Goal: Task Accomplishment & Management: Manage account settings

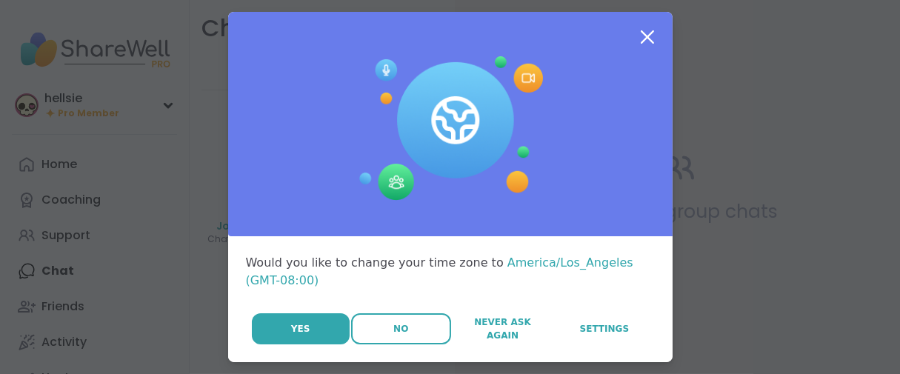
drag, startPoint x: 0, startPoint y: 0, endPoint x: 369, endPoint y: 353, distance: 510.2
click at [369, 344] on button "No" at bounding box center [401, 328] width 100 height 31
drag, startPoint x: 395, startPoint y: 360, endPoint x: 338, endPoint y: 333, distance: 63.3
click at [395, 335] on span "No" at bounding box center [400, 328] width 15 height 13
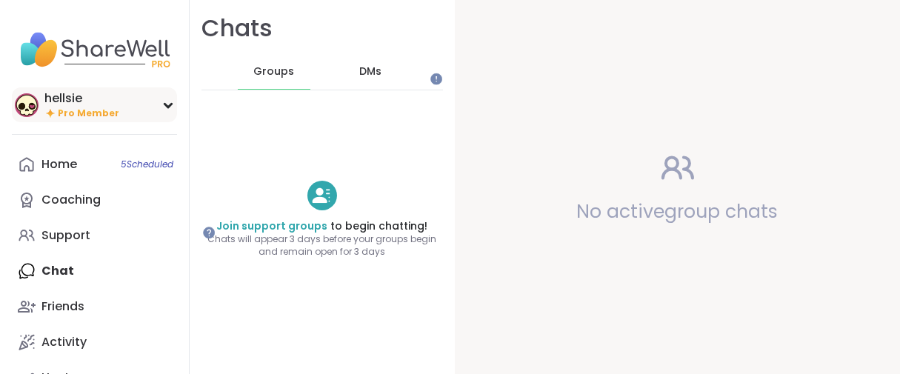
click at [101, 107] on div "hellsie" at bounding box center [81, 98] width 75 height 16
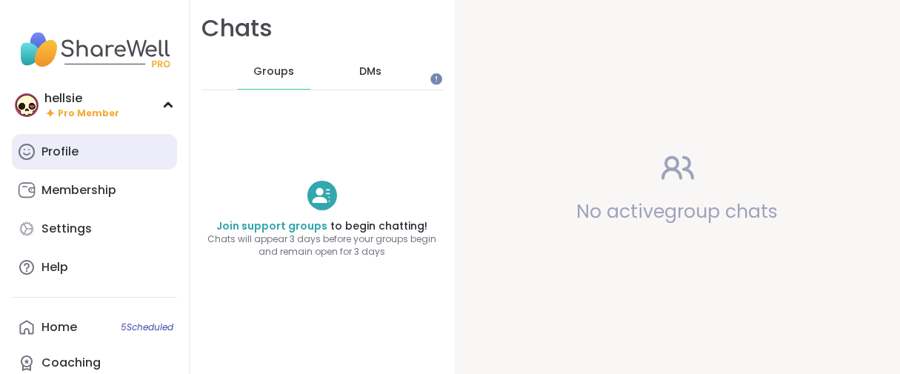
click at [64, 160] on div "Profile" at bounding box center [59, 152] width 37 height 16
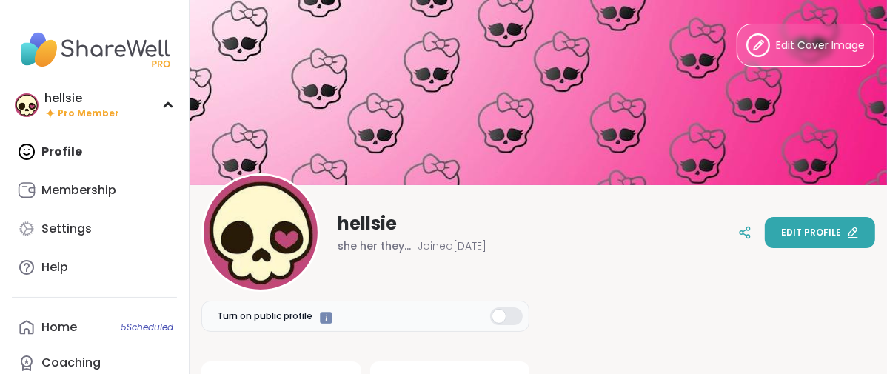
click at [798, 240] on button "Edit profile" at bounding box center [820, 232] width 110 height 31
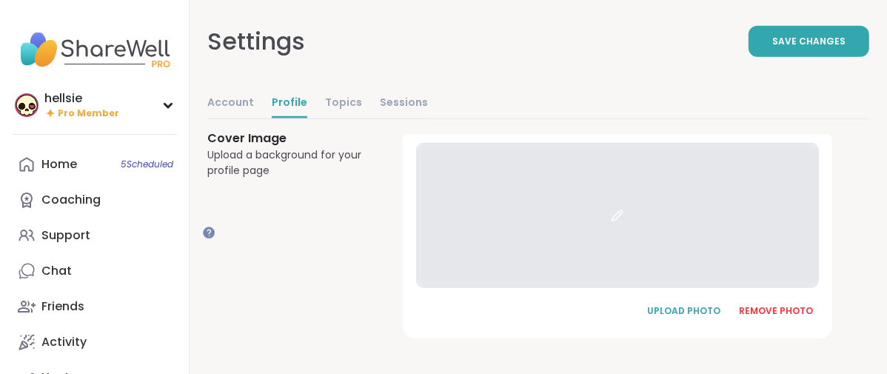
scroll to position [1177, 0]
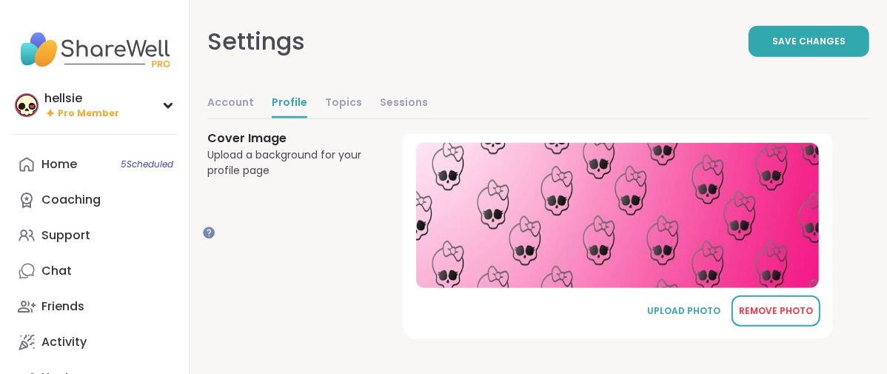
click at [788, 304] on div "REMOVE PHOTO" at bounding box center [776, 310] width 74 height 13
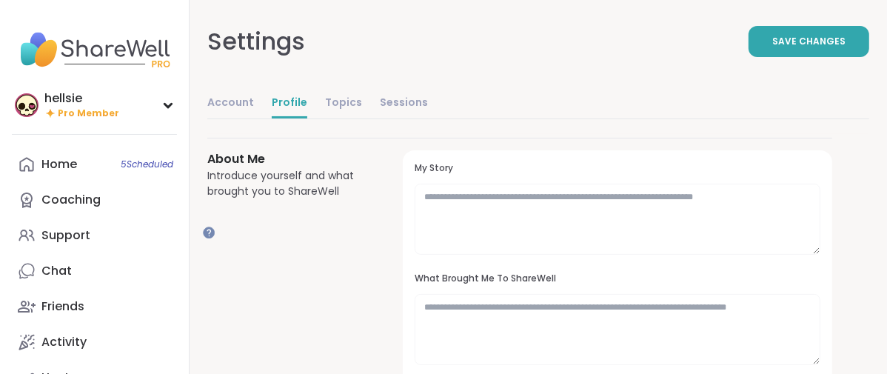
scroll to position [19, 0]
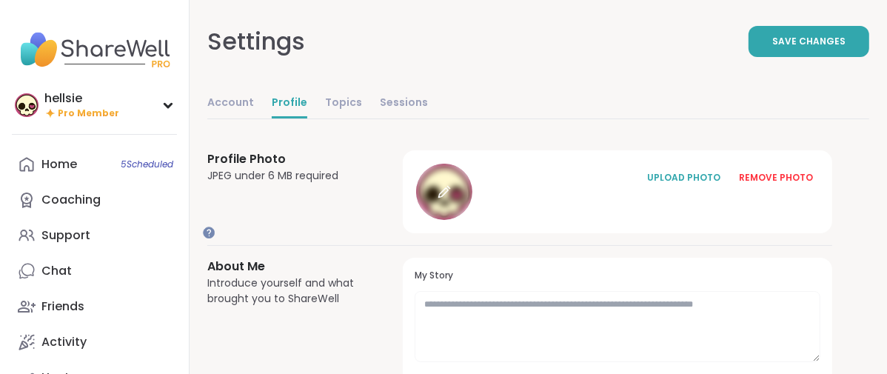
click at [472, 220] on div at bounding box center [444, 192] width 56 height 56
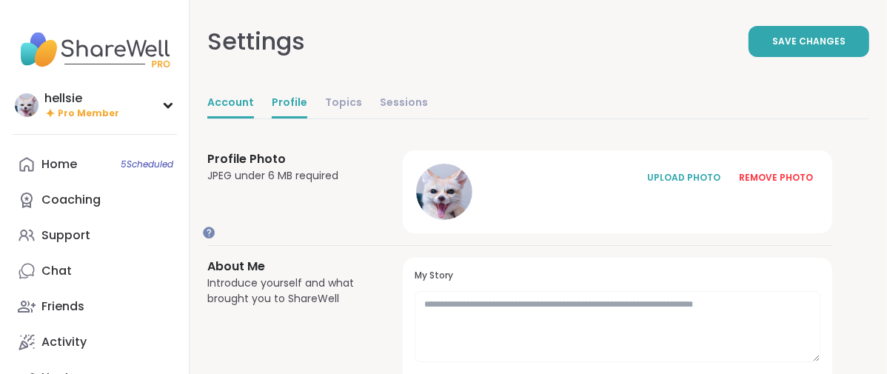
click at [254, 118] on link "Account" at bounding box center [230, 104] width 47 height 30
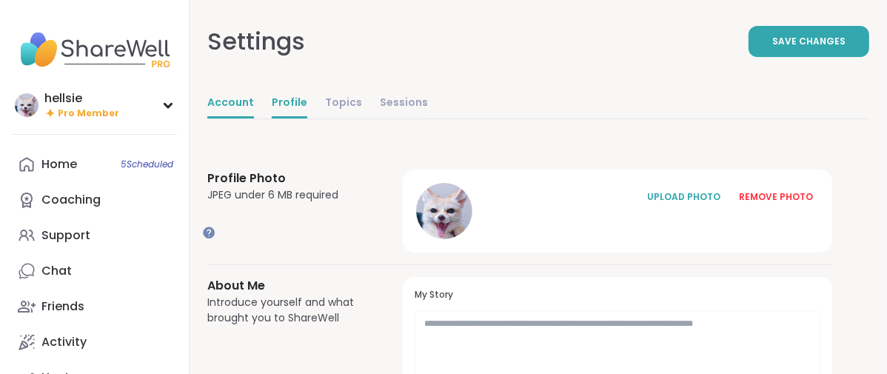
select select "**"
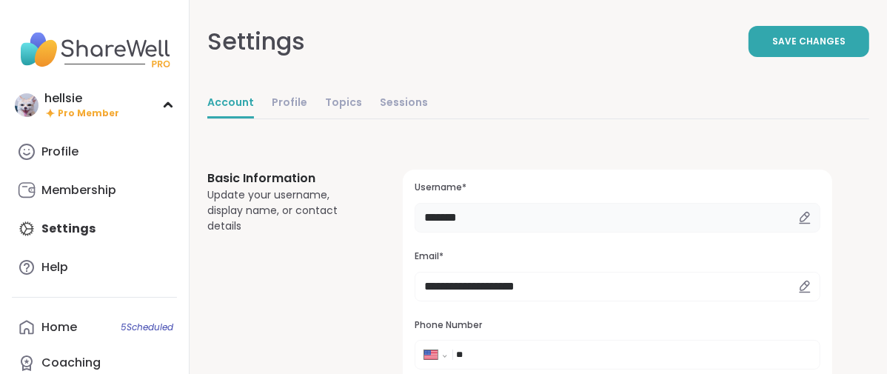
click at [555, 233] on input "*******" at bounding box center [618, 218] width 406 height 30
type input "*"
type input "******"
click at [749, 57] on button "Save Changes" at bounding box center [809, 41] width 121 height 31
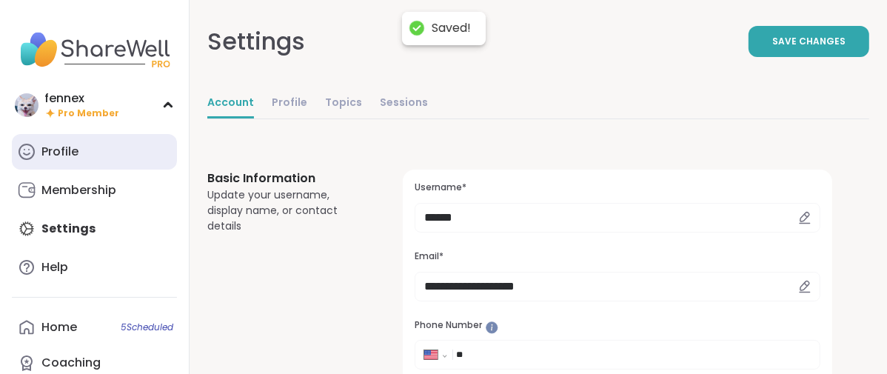
click at [79, 160] on div "Profile" at bounding box center [59, 152] width 37 height 16
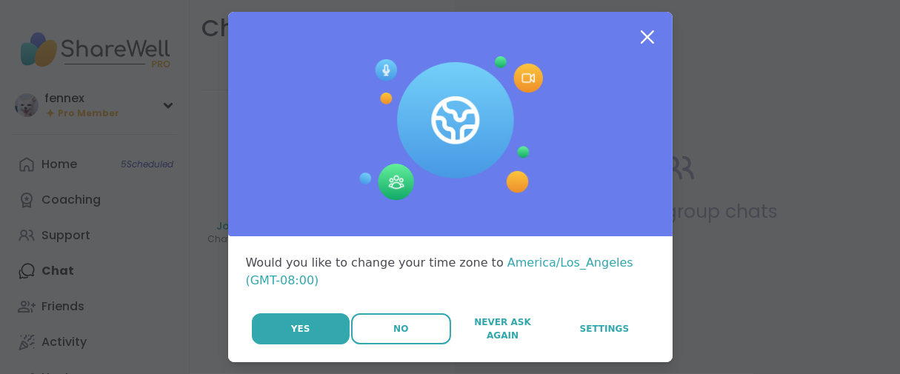
click at [357, 344] on button "No" at bounding box center [401, 328] width 100 height 31
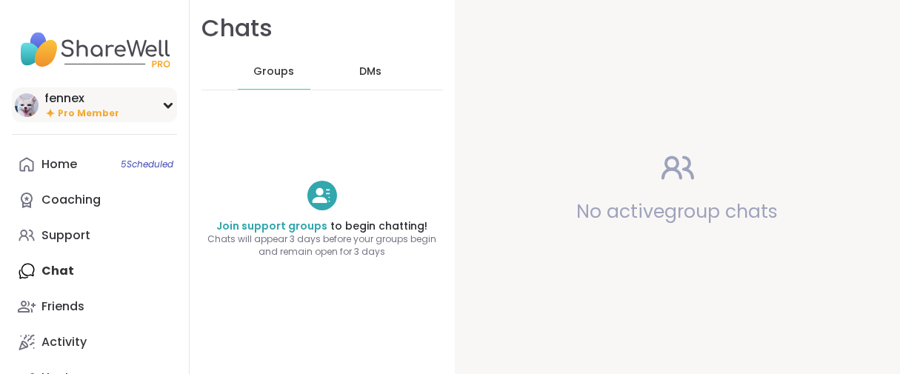
click at [70, 107] on div "fennex" at bounding box center [81, 98] width 75 height 16
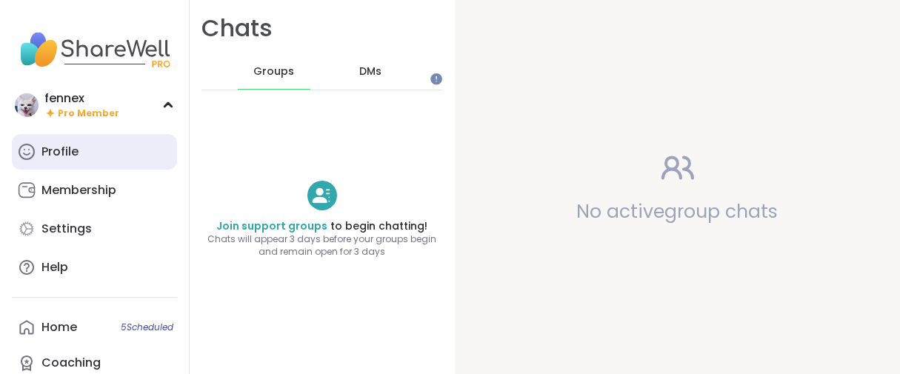
click at [79, 160] on div "Profile" at bounding box center [59, 152] width 37 height 16
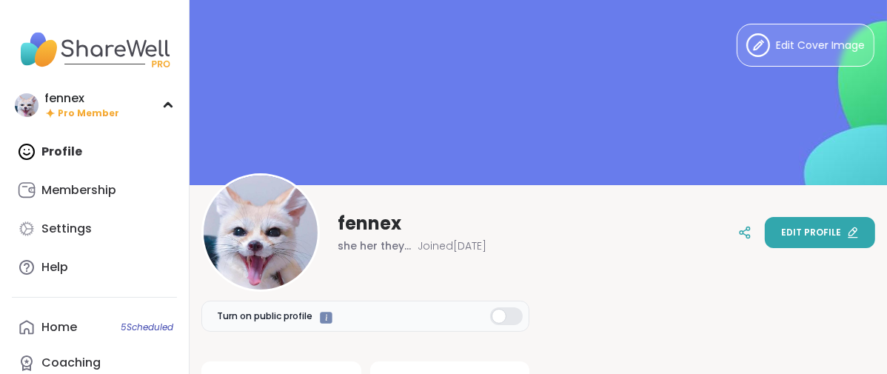
click at [781, 237] on span "Edit profile" at bounding box center [811, 232] width 60 height 13
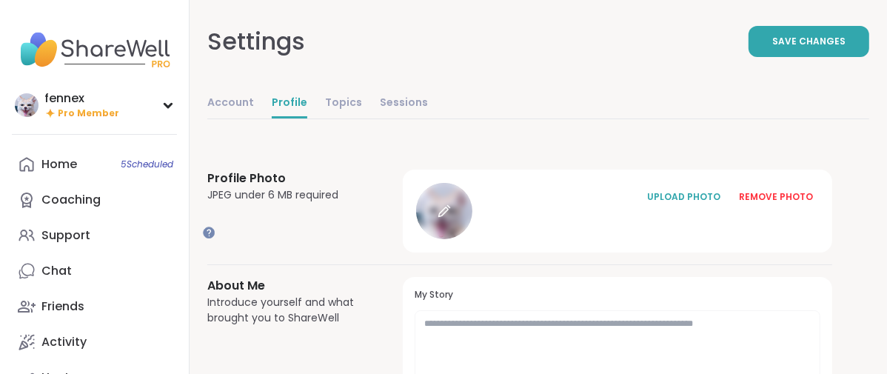
click at [472, 239] on div at bounding box center [444, 211] width 56 height 56
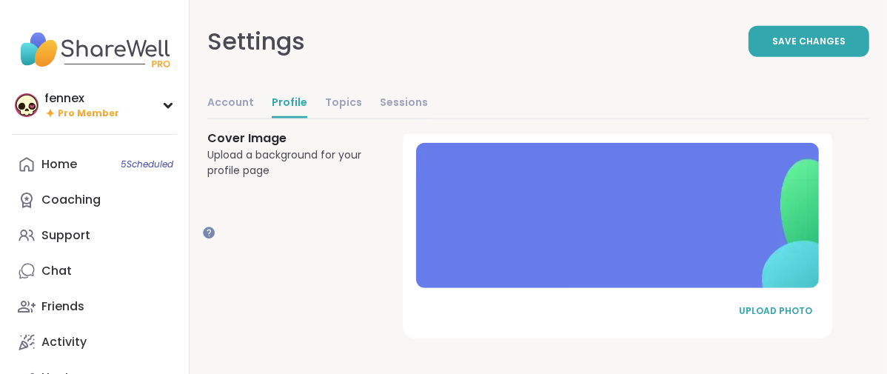
scroll to position [1172, 0]
click at [772, 304] on div "UPLOAD PHOTO" at bounding box center [776, 310] width 74 height 13
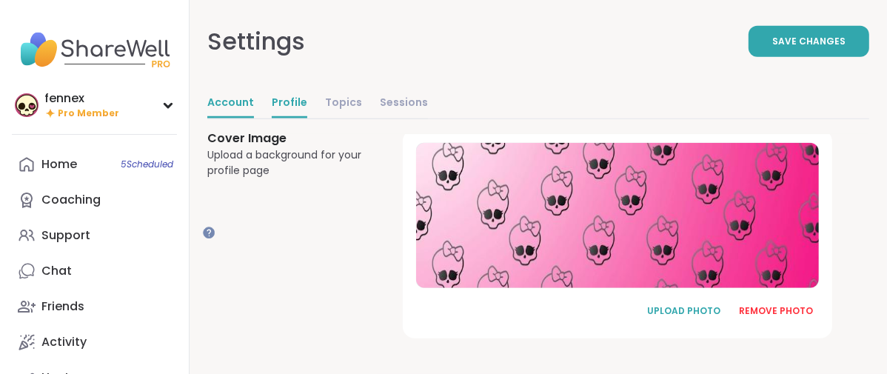
click at [254, 118] on link "Account" at bounding box center [230, 104] width 47 height 30
select select "**"
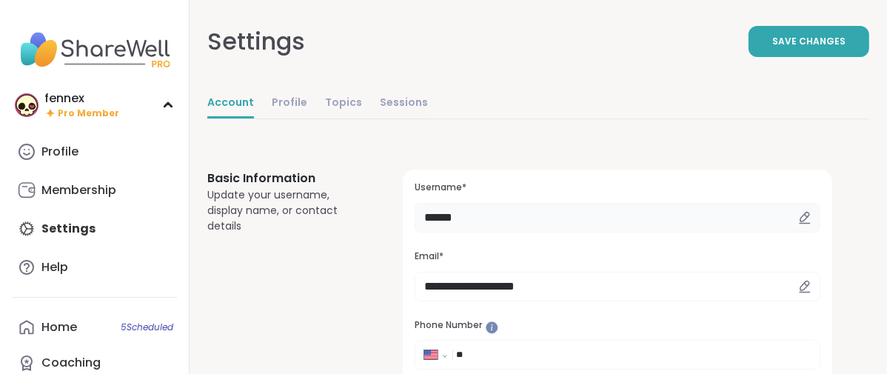
click at [575, 233] on input "******" at bounding box center [618, 218] width 406 height 30
type input "*"
type input "*****"
click at [818, 57] on button "Save Changes" at bounding box center [809, 41] width 121 height 31
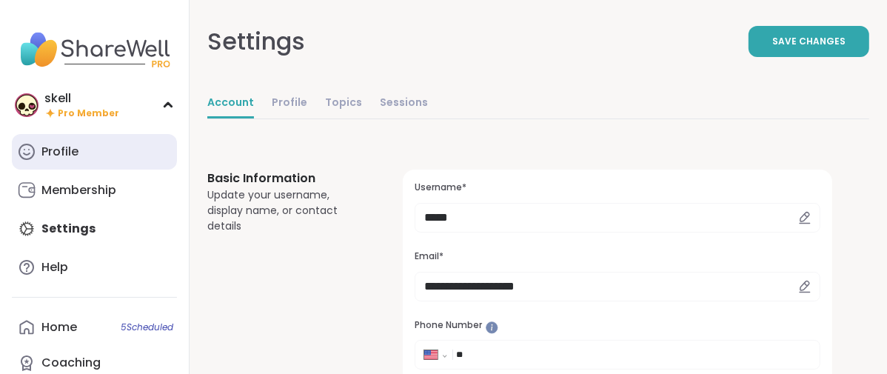
click at [144, 170] on link "Profile" at bounding box center [94, 152] width 165 height 36
